Goal: Transaction & Acquisition: Purchase product/service

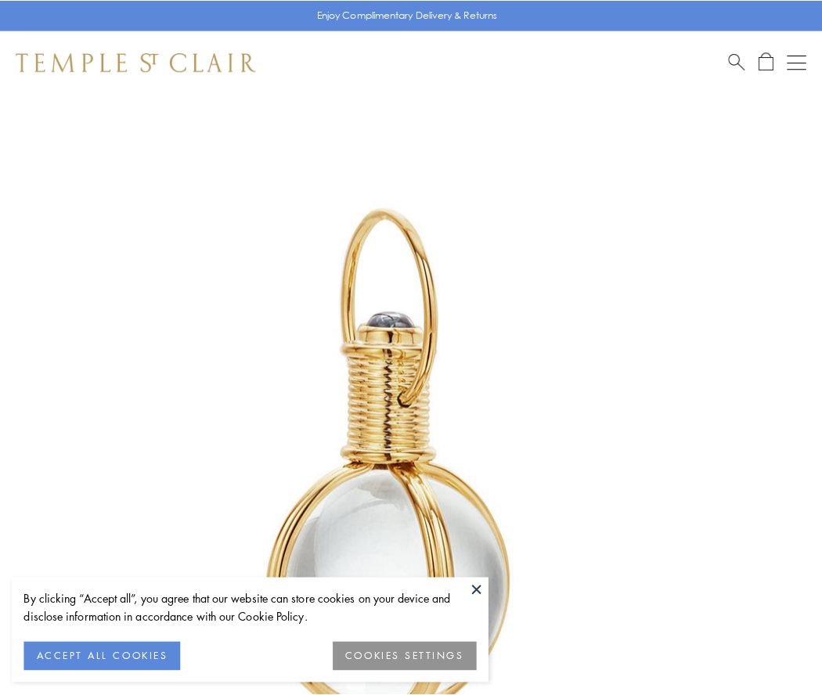
scroll to position [409, 0]
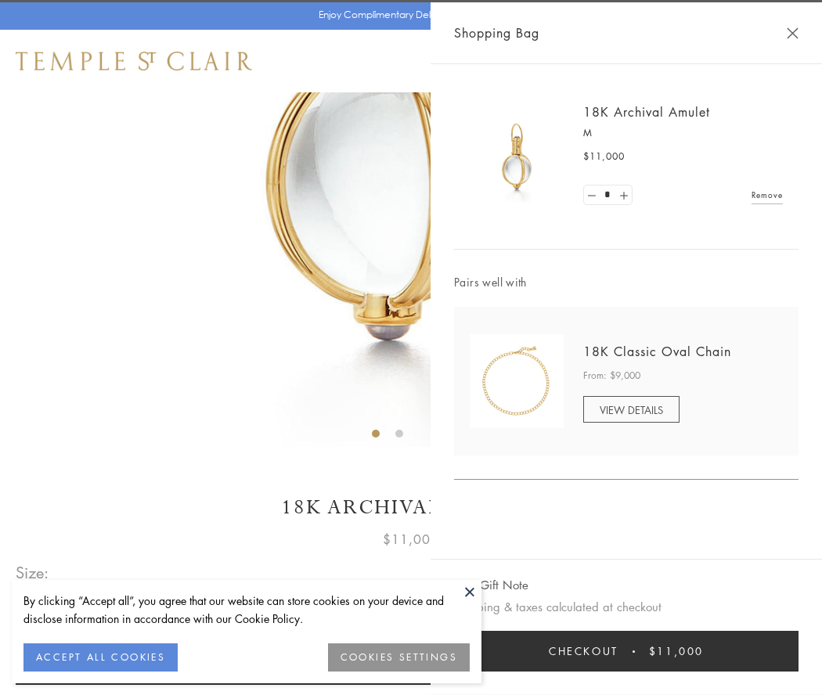
click at [626, 651] on button "Checkout $11,000" at bounding box center [626, 651] width 344 height 41
